Goal: Information Seeking & Learning: Learn about a topic

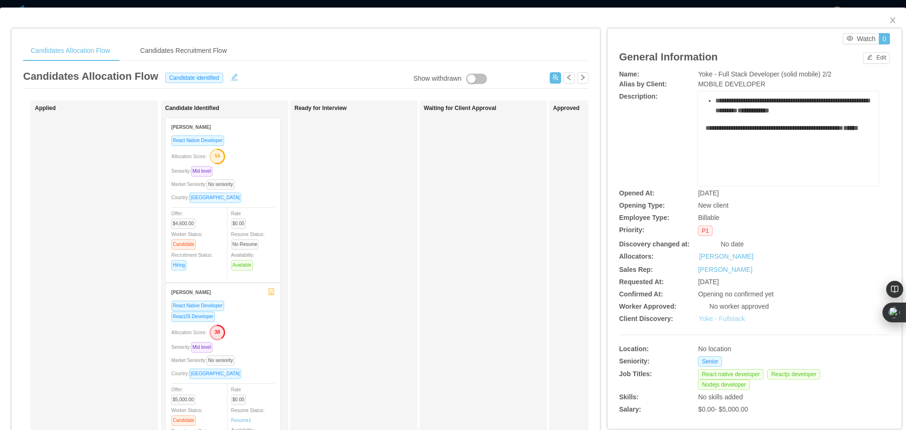
click at [711, 319] on link "Yoke - Fullstack" at bounding box center [721, 319] width 46 height 8
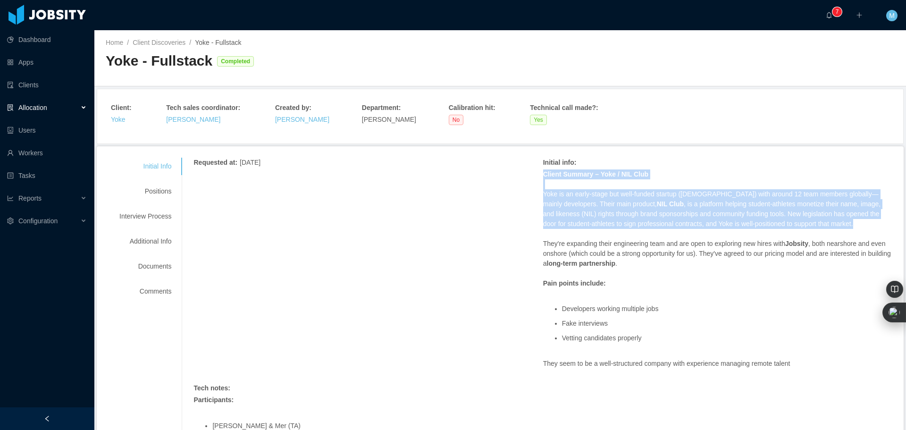
drag, startPoint x: 540, startPoint y: 175, endPoint x: 843, endPoint y: 220, distance: 306.8
click at [843, 220] on span "Client Summary – Yoke / NIL Club Yoke is an early-stage but well-funded startup…" at bounding box center [717, 269] width 349 height 200
click at [833, 220] on p "Yoke is an early-stage but well-funded startup (3–4 years old) with around 12 t…" at bounding box center [717, 209] width 349 height 40
drag, startPoint x: 840, startPoint y: 224, endPoint x: 536, endPoint y: 194, distance: 305.8
click at [536, 194] on div "Requested at : July 22, 2025 Initial info : Client Summary – Yoke / NIL Club Yo…" at bounding box center [542, 399] width 699 height 482
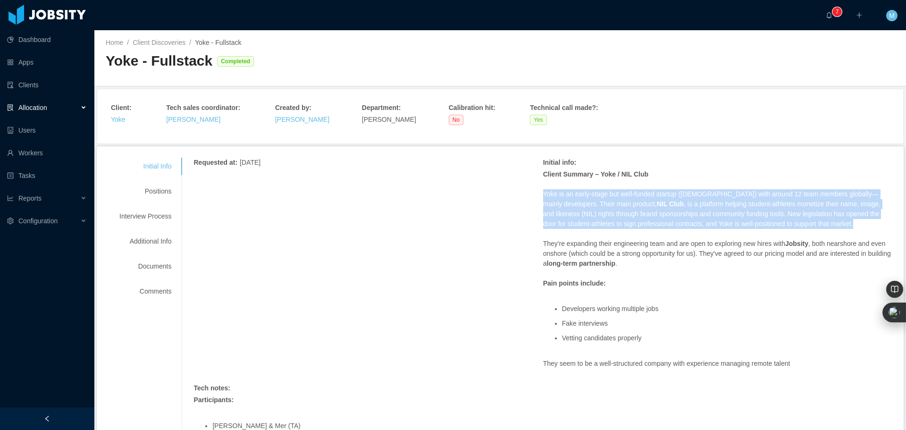
copy p "Yoke is an early-stage but well-funded startup (3–4 years old) with around 12 t…"
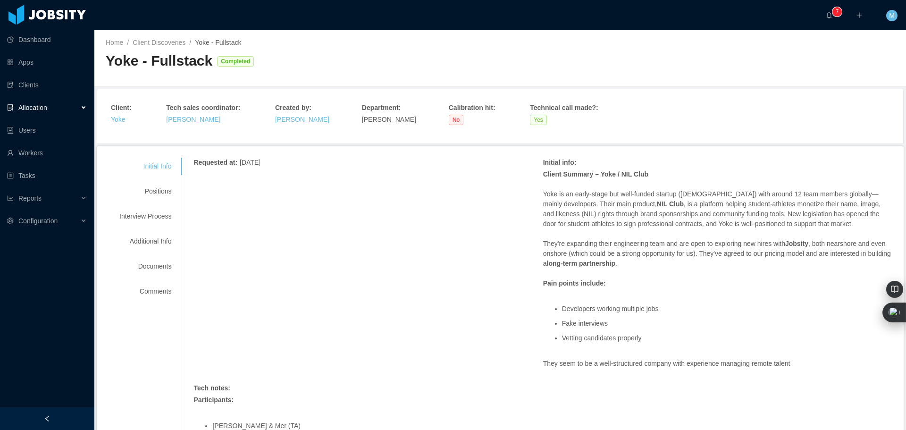
click at [712, 270] on div "Client Summary – Yoke / NIL Club Yoke is an early-stage but well-funded startup…" at bounding box center [717, 273] width 349 height 209
